Goal: Check status: Check status

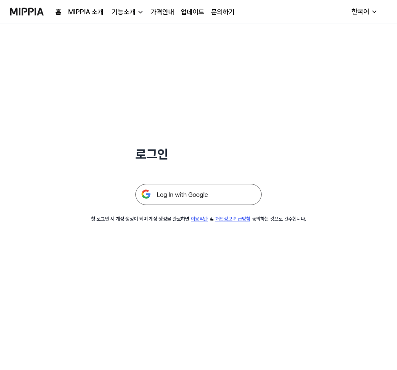
click at [228, 197] on img at bounding box center [199, 194] width 126 height 21
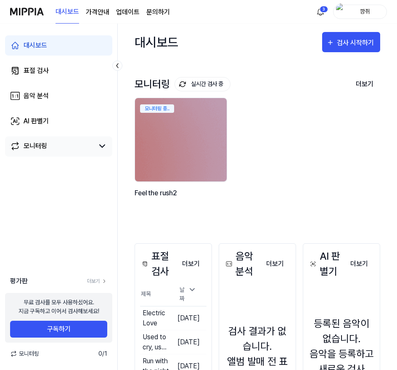
click at [63, 151] on link "모니터링" at bounding box center [52, 146] width 84 height 10
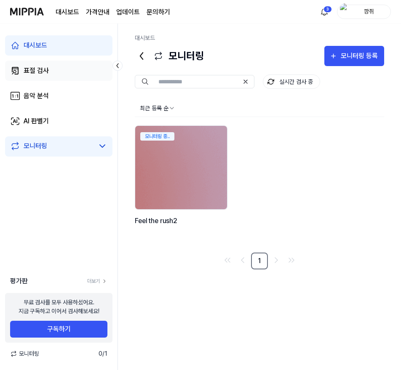
click at [69, 73] on link "표절 검사" at bounding box center [58, 71] width 107 height 20
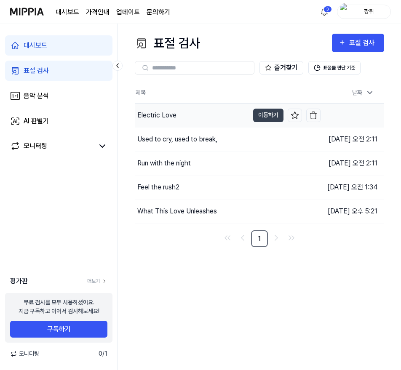
click at [204, 121] on div "Electric Love" at bounding box center [192, 116] width 114 height 24
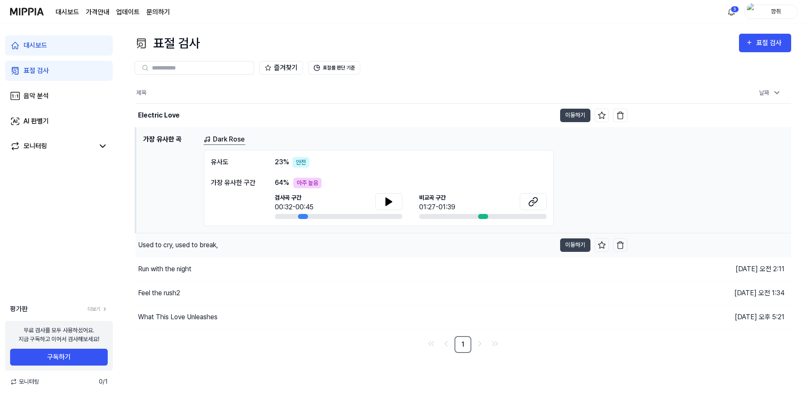
click at [231, 249] on div "Used to cry, used to break," at bounding box center [346, 245] width 420 height 24
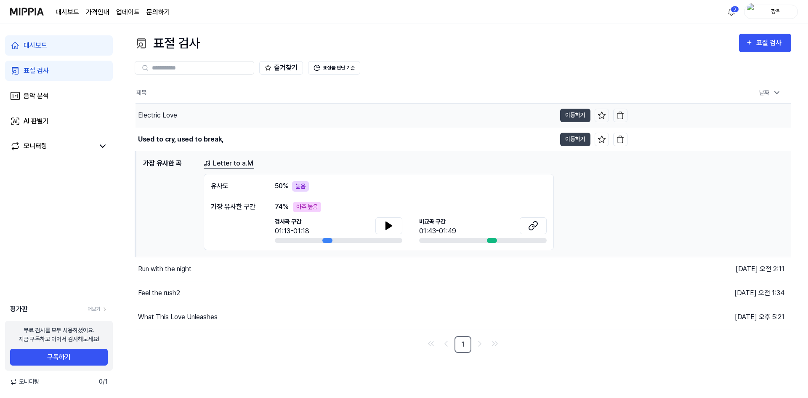
click at [241, 119] on div "Electric Love" at bounding box center [346, 116] width 420 height 24
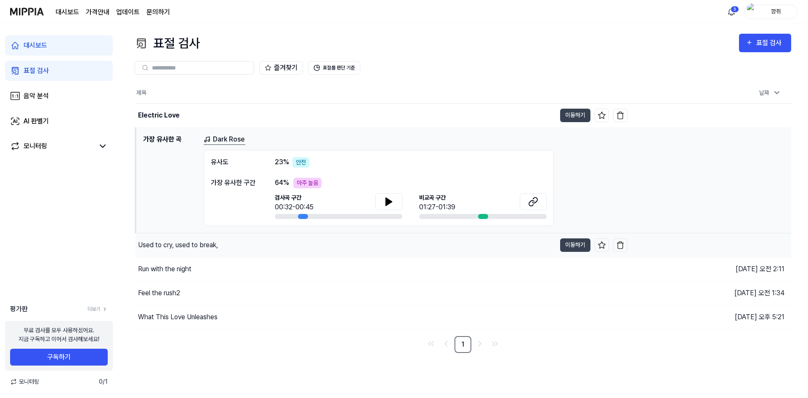
click at [253, 244] on div "Used to cry, used to break," at bounding box center [346, 245] width 420 height 24
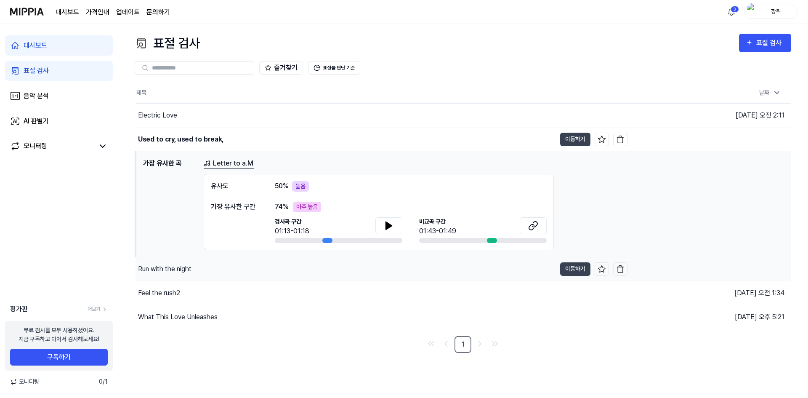
click at [271, 277] on div "Run with the night" at bounding box center [346, 269] width 420 height 24
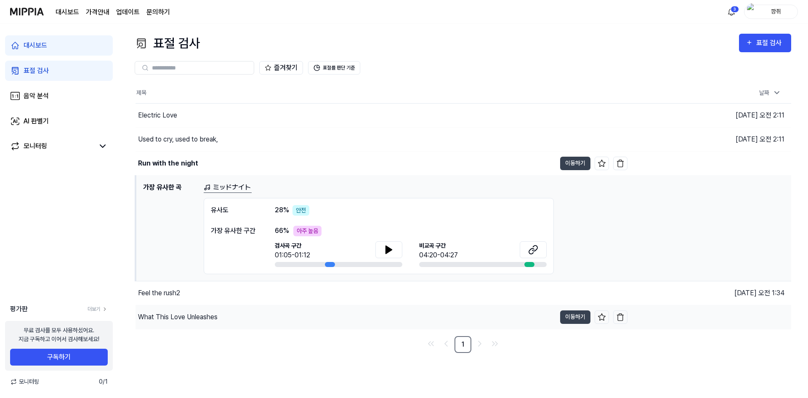
click at [264, 314] on div "What This Love Unleashes" at bounding box center [346, 317] width 420 height 24
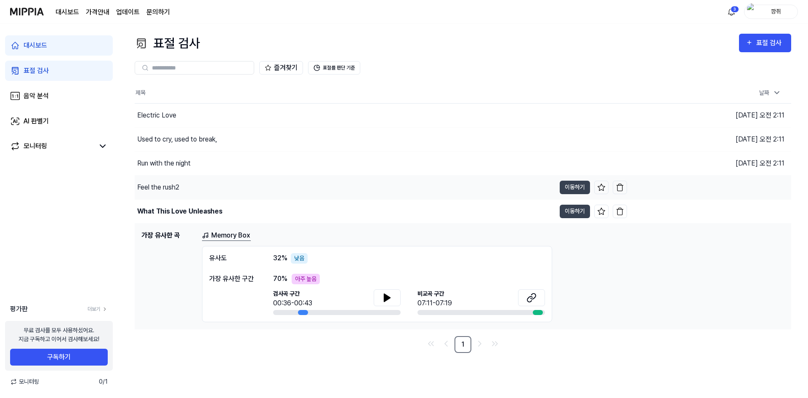
click at [264, 189] on div "Feel the rush2" at bounding box center [345, 187] width 421 height 24
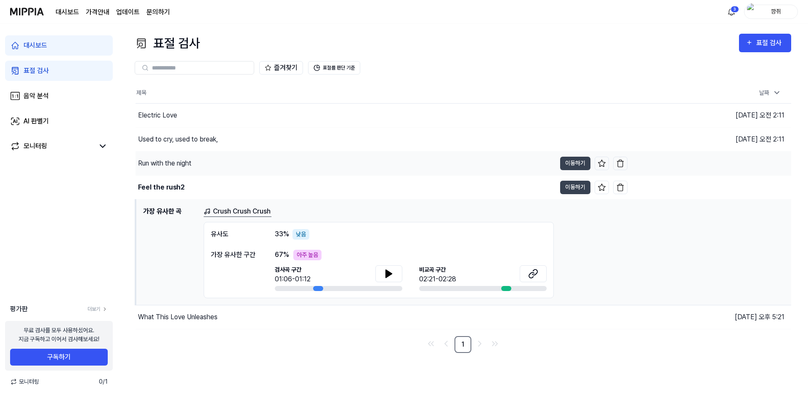
click at [370, 164] on div "Run with the night" at bounding box center [346, 164] width 420 height 24
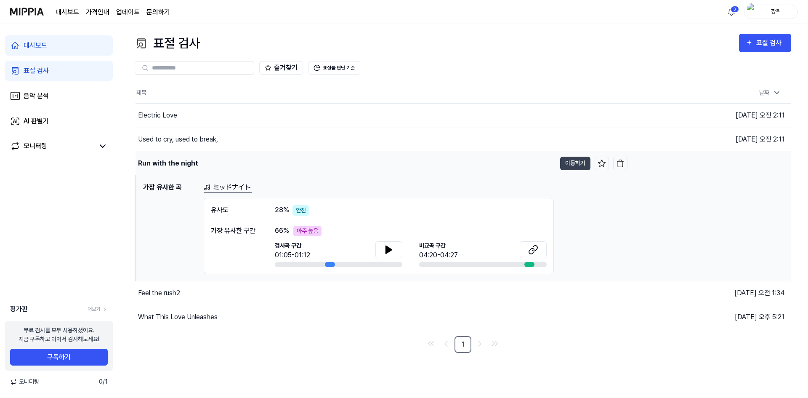
click at [373, 153] on div "Run with the night" at bounding box center [346, 164] width 420 height 24
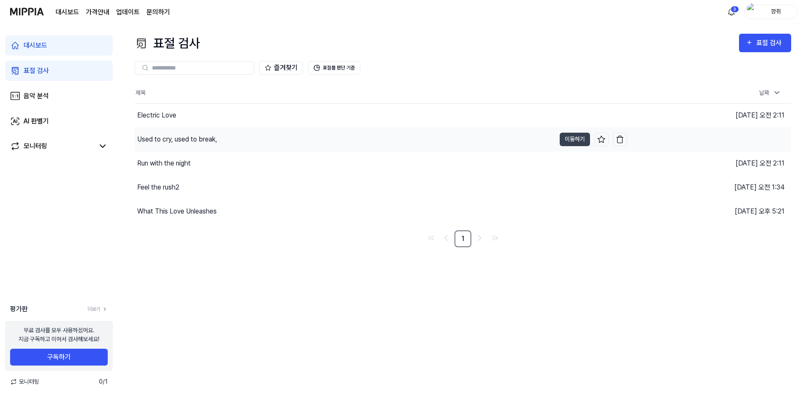
click at [374, 151] on div "Used to cry, used to break," at bounding box center [345, 140] width 421 height 24
